Goal: Information Seeking & Learning: Find specific page/section

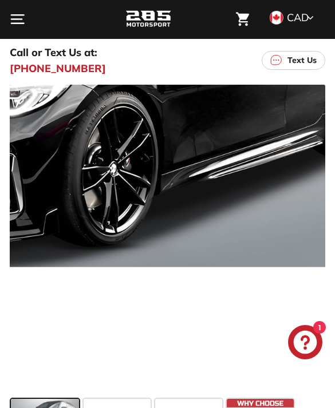
scroll to position [67, 0]
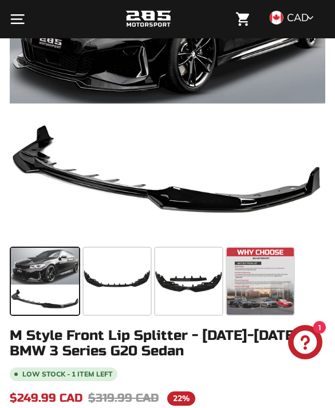
scroll to position [0, 0]
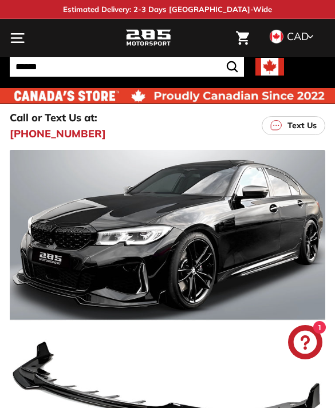
click at [21, 45] on icon ". . ." at bounding box center [17, 37] width 15 height 15
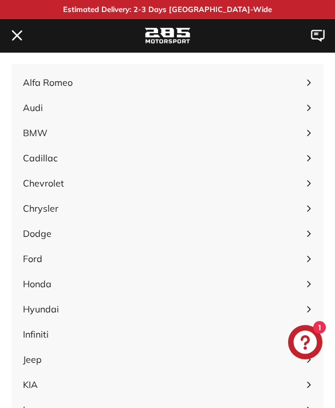
click at [52, 127] on span "BMW" at bounding box center [161, 133] width 277 height 14
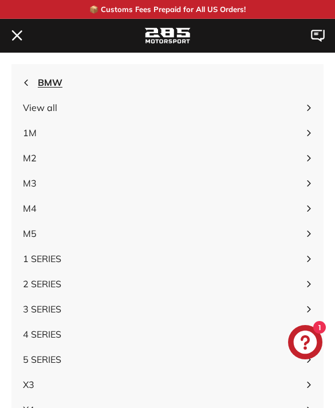
click at [49, 361] on span "5 SERIES" at bounding box center [161, 360] width 277 height 14
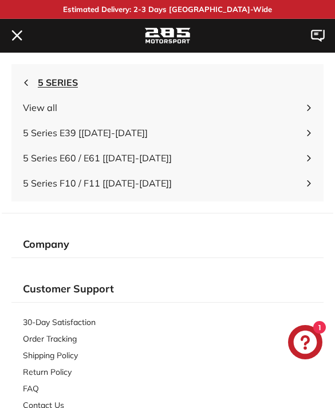
click at [36, 86] on span "5 SERIES" at bounding box center [167, 82] width 312 height 25
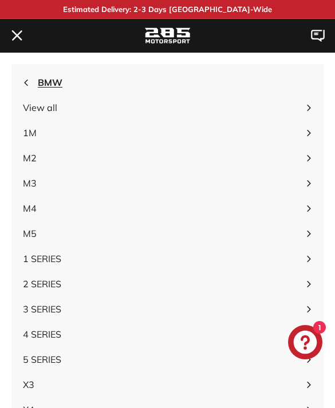
click at [36, 86] on span "BMW" at bounding box center [167, 82] width 312 height 25
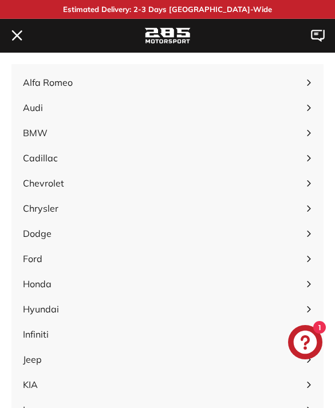
click at [36, 86] on span "Alfa Romeo" at bounding box center [161, 83] width 277 height 14
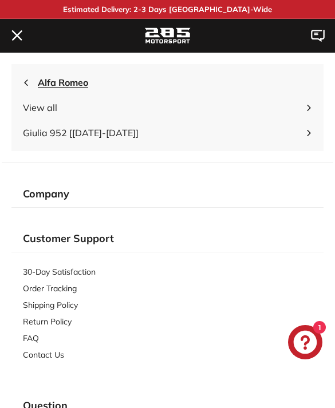
click at [36, 86] on span "Alfa Romeo" at bounding box center [167, 82] width 312 height 25
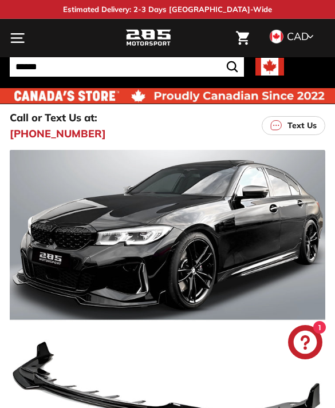
click at [34, 65] on input "Search" at bounding box center [127, 66] width 234 height 19
type input "***"
click at [232, 66] on button ".cls-1{fill:none;stroke:#000;stroke-miterlimit:10;stroke-width:2px} Search" at bounding box center [232, 66] width 23 height 19
